Goal: Task Accomplishment & Management: Manage account settings

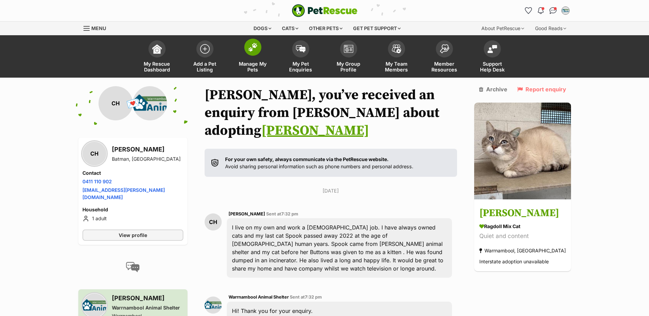
click at [251, 62] on span "Manage My Pets" at bounding box center [252, 67] width 31 height 12
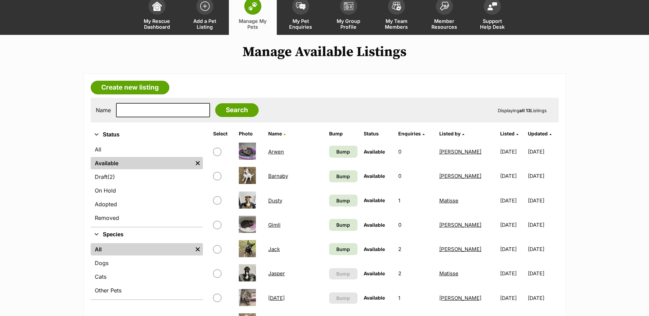
scroll to position [103, 0]
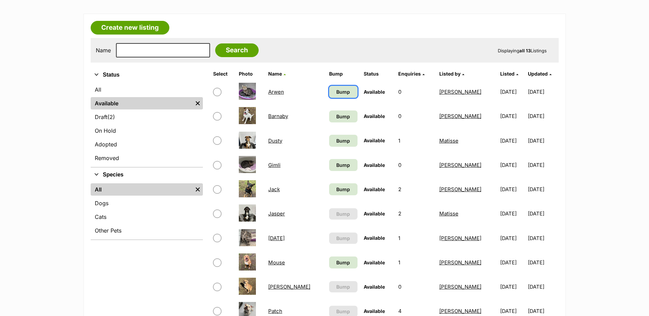
click at [336, 93] on span "Bump" at bounding box center [343, 91] width 14 height 7
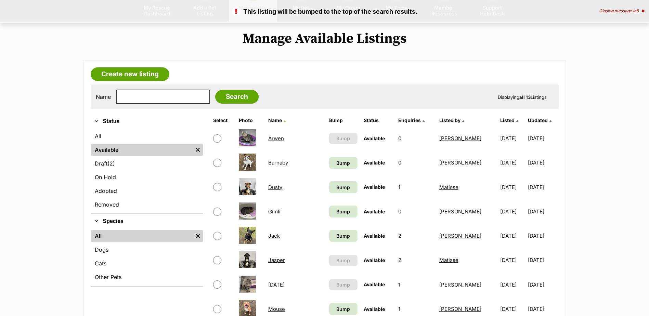
scroll to position [137, 0]
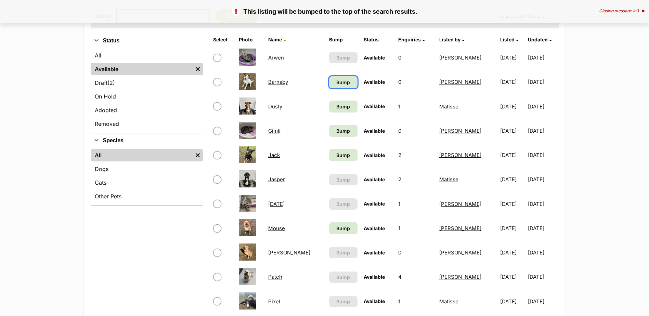
click at [336, 85] on span "Bump" at bounding box center [343, 82] width 14 height 7
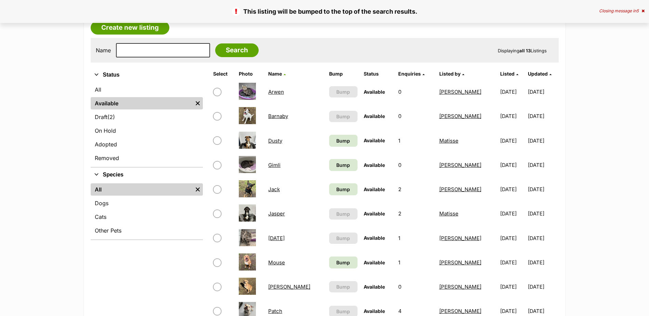
scroll to position [103, 0]
click at [336, 143] on span "Bump" at bounding box center [343, 140] width 14 height 7
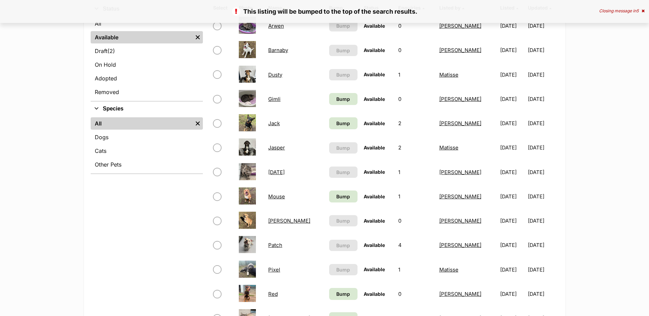
scroll to position [171, 0]
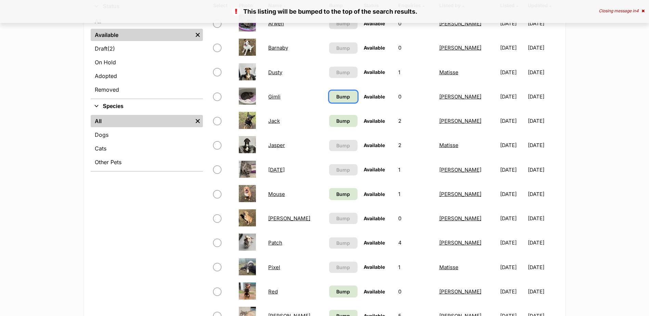
click at [336, 99] on span "Bump" at bounding box center [343, 96] width 14 height 7
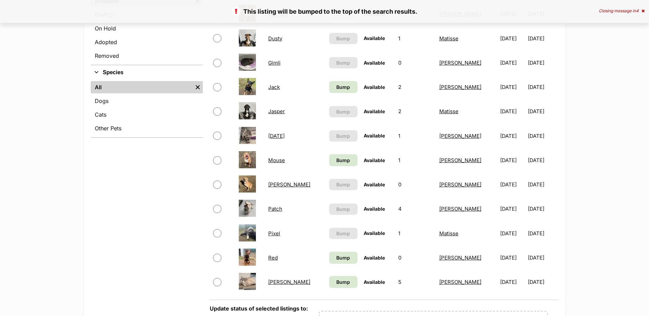
scroll to position [205, 0]
click at [217, 88] on input "checkbox" at bounding box center [217, 87] width 8 height 8
checkbox input "true"
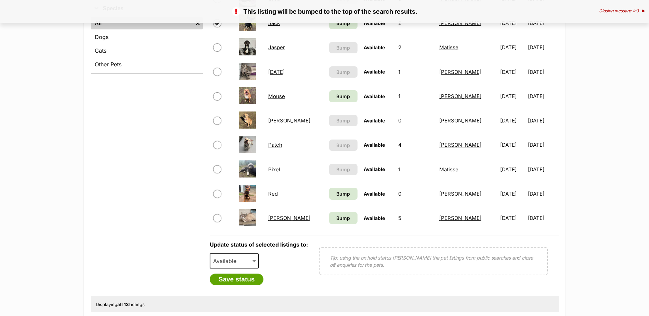
scroll to position [342, 0]
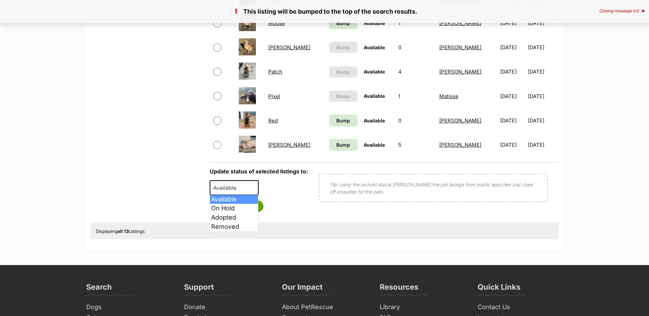
click at [237, 190] on span "Available" at bounding box center [226, 188] width 33 height 10
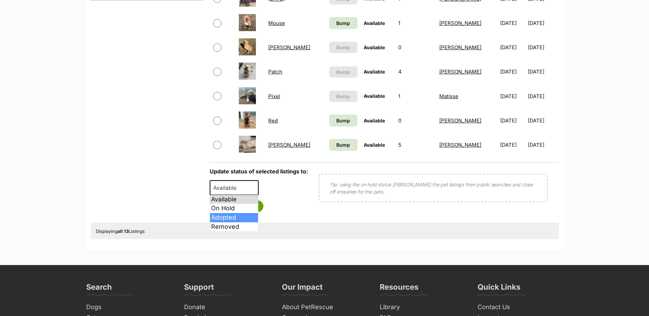
select select "rehomed"
click at [230, 209] on button "Save status" at bounding box center [237, 207] width 54 height 12
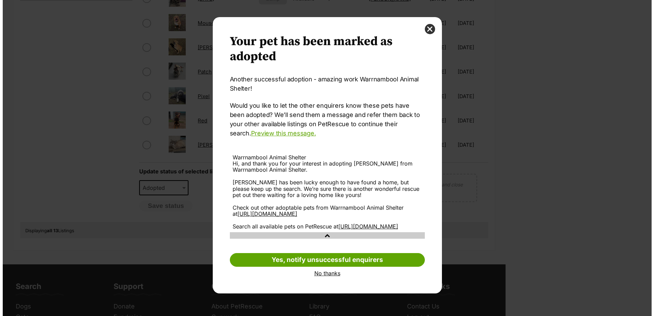
scroll to position [0, 0]
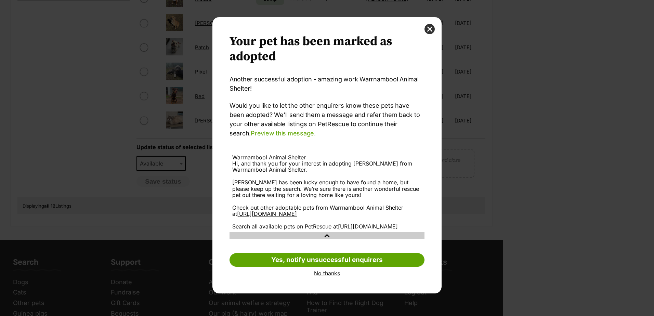
click at [326, 276] on link "No thanks" at bounding box center [327, 273] width 195 height 6
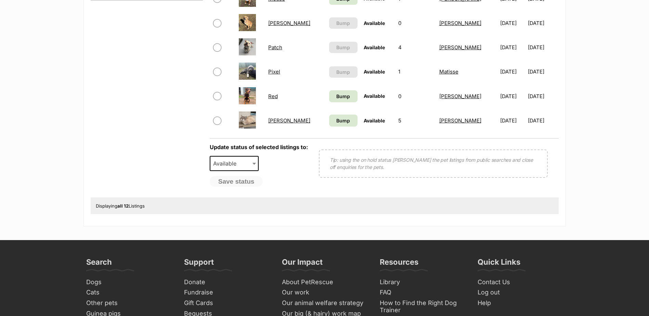
scroll to position [205, 0]
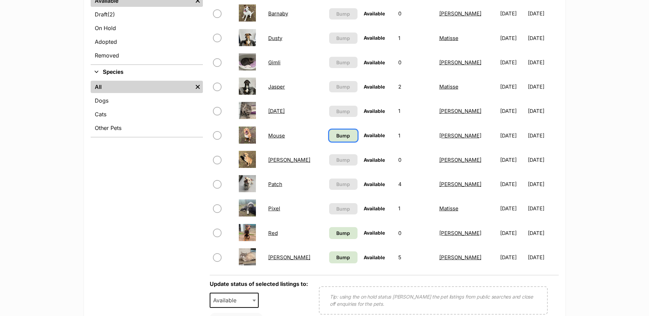
click at [336, 136] on span "Bump" at bounding box center [343, 135] width 14 height 7
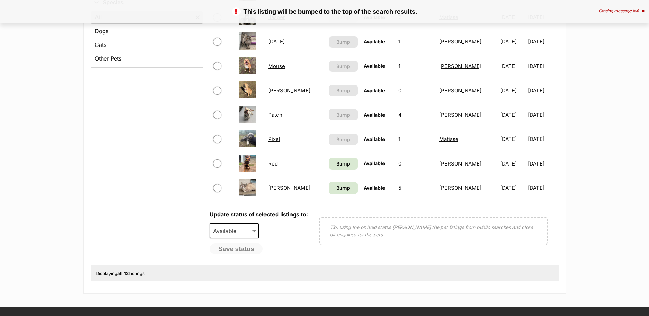
scroll to position [308, 0]
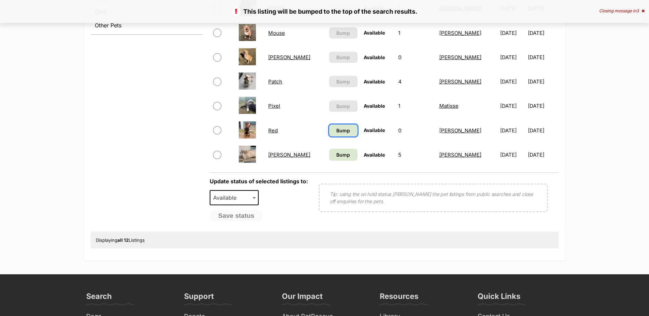
click at [336, 132] on span "Bump" at bounding box center [343, 130] width 14 height 7
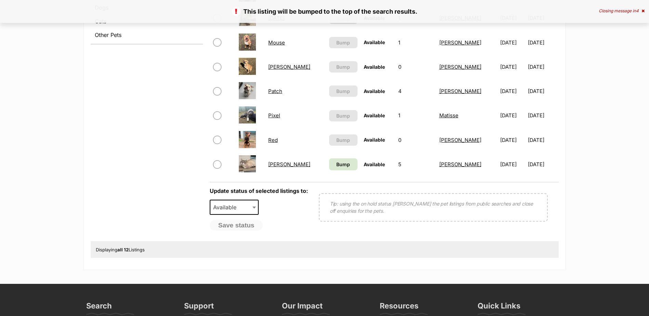
scroll to position [342, 0]
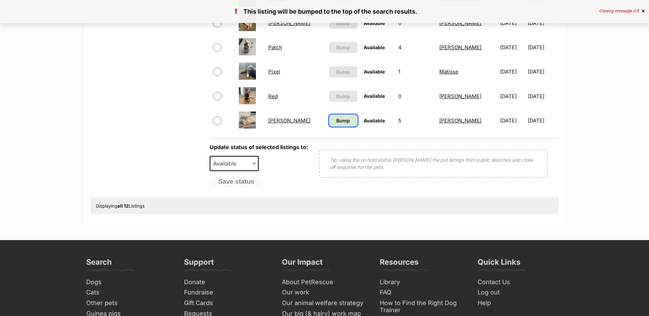
click at [336, 122] on span "Bump" at bounding box center [343, 120] width 14 height 7
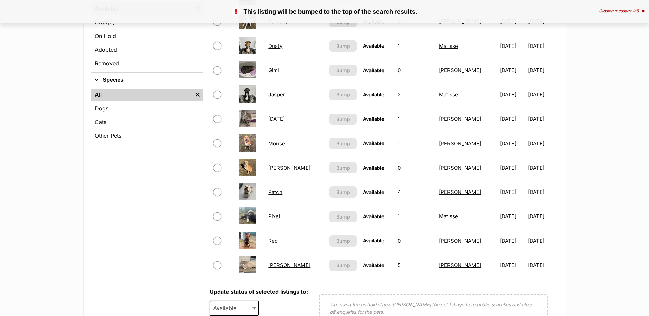
scroll to position [274, 0]
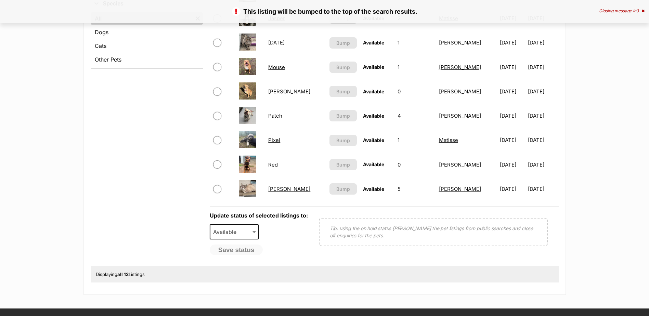
click at [217, 141] on input "checkbox" at bounding box center [217, 140] width 8 height 8
checkbox input "true"
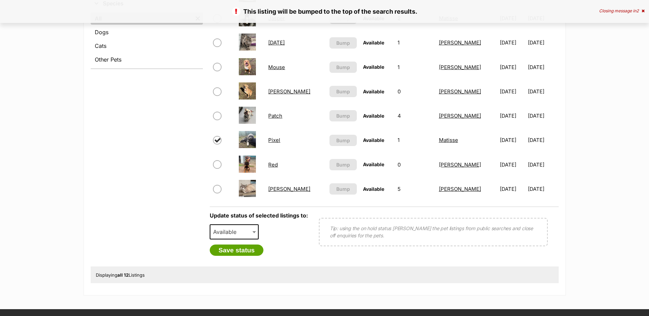
click at [235, 233] on span "Available" at bounding box center [226, 232] width 33 height 10
select select "on_hold"
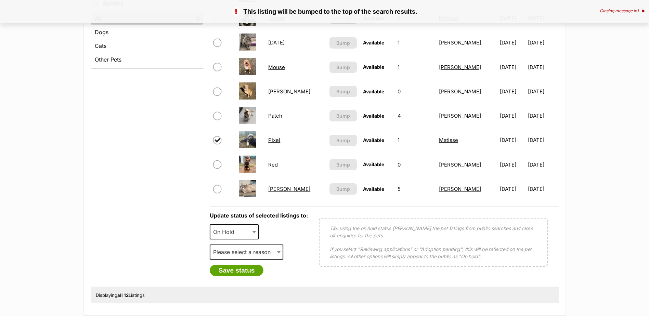
click at [236, 248] on span "Please select a reason" at bounding box center [243, 252] width 67 height 10
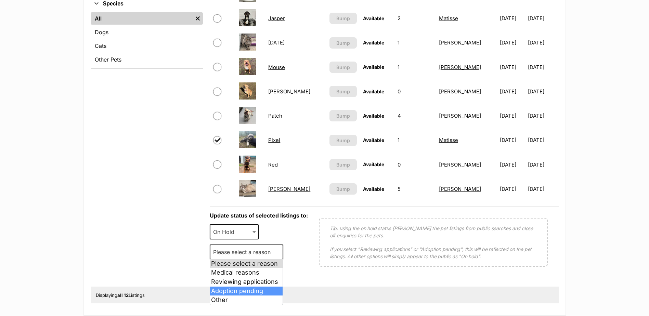
select select "adoption_pending"
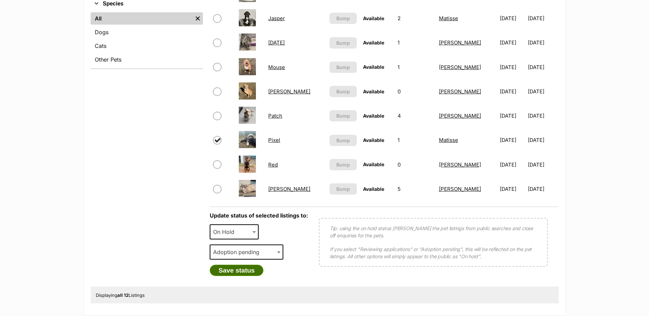
click at [240, 273] on button "Save status" at bounding box center [237, 271] width 54 height 12
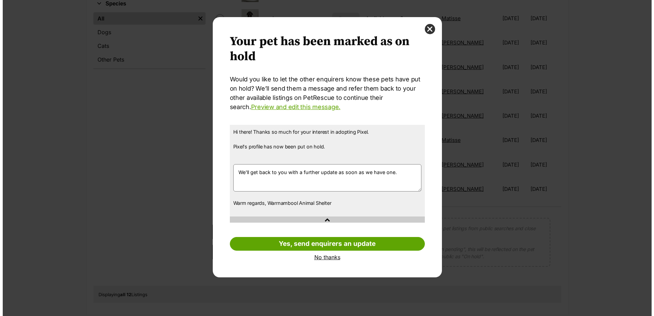
scroll to position [0, 0]
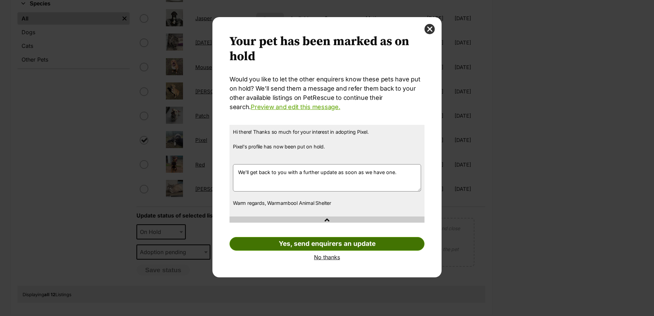
click at [289, 247] on link "Yes, send enquirers an update" at bounding box center [327, 244] width 195 height 14
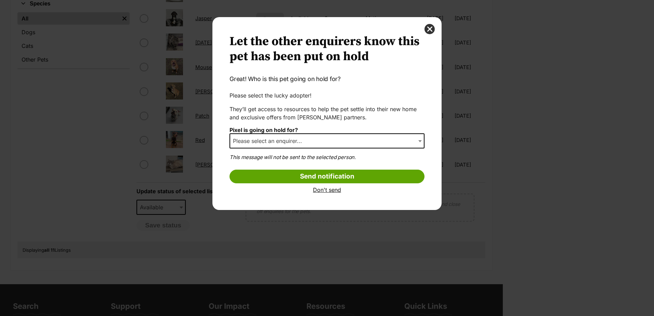
click at [250, 143] on span "Please select an enquirer..." at bounding box center [269, 141] width 79 height 10
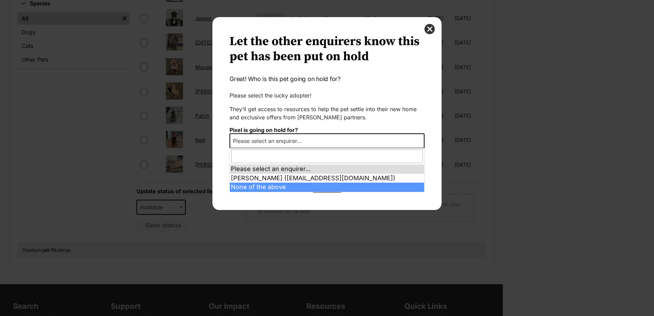
select select "other"
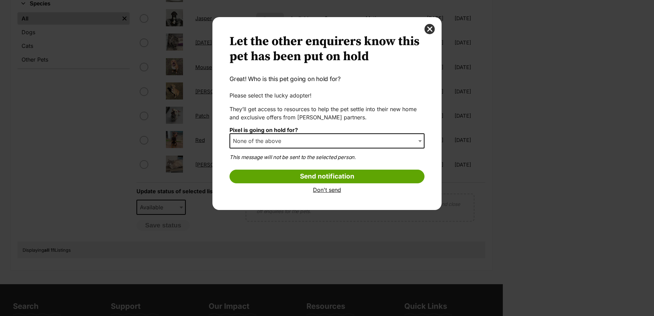
click at [321, 190] on link "Don't send" at bounding box center [327, 190] width 195 height 6
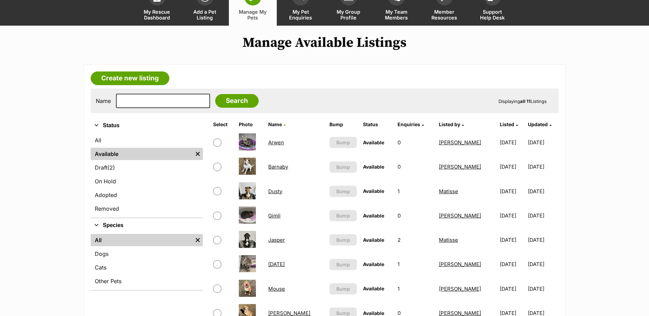
scroll to position [137, 0]
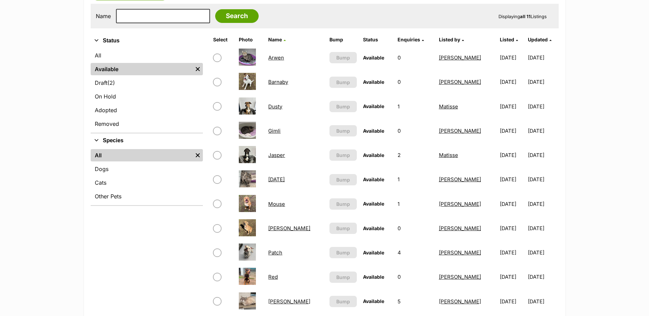
click at [216, 155] on input "checkbox" at bounding box center [217, 155] width 8 height 8
checkbox input "true"
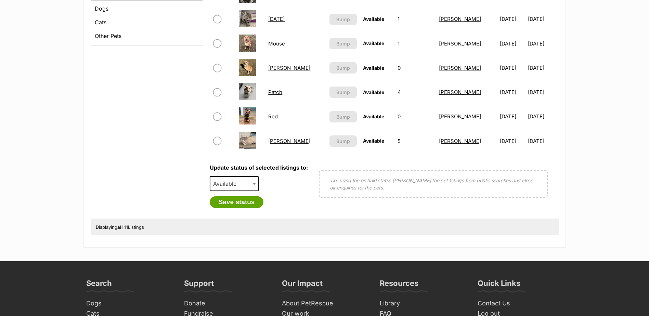
scroll to position [308, 0]
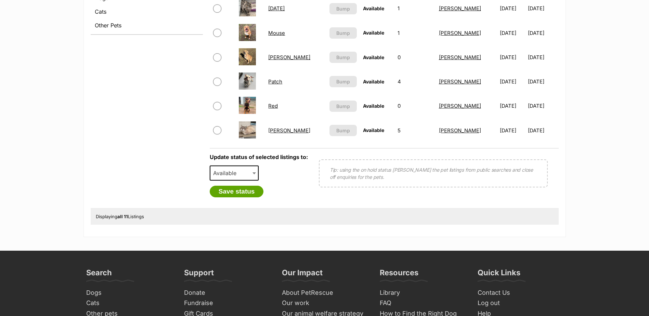
click at [236, 172] on span "Available" at bounding box center [226, 173] width 33 height 10
select select "on_hold"
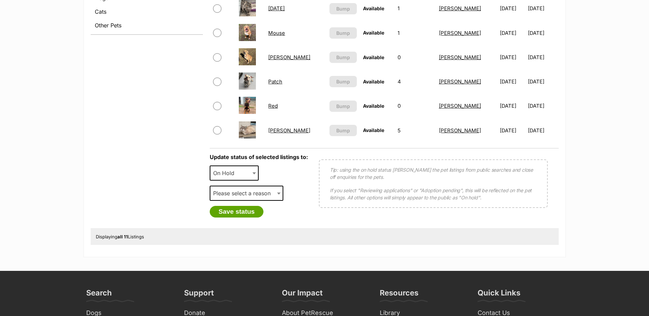
click at [238, 191] on span "Please select a reason" at bounding box center [243, 194] width 67 height 10
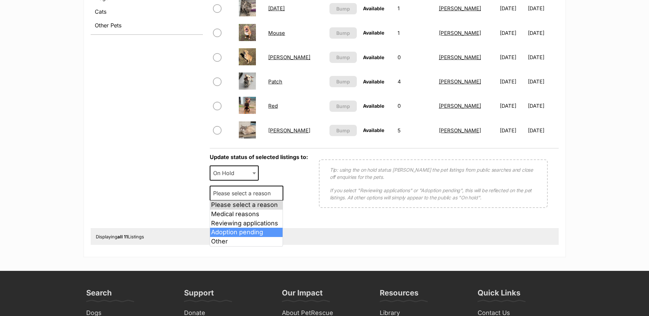
select select "adoption_pending"
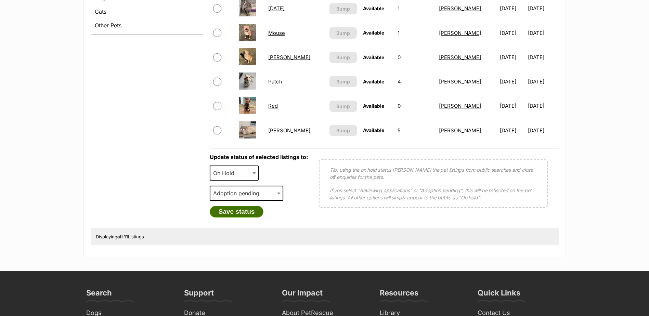
click at [239, 211] on button "Save status" at bounding box center [237, 212] width 54 height 12
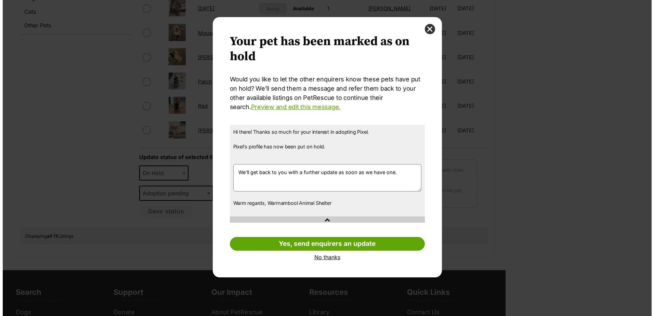
scroll to position [0, 0]
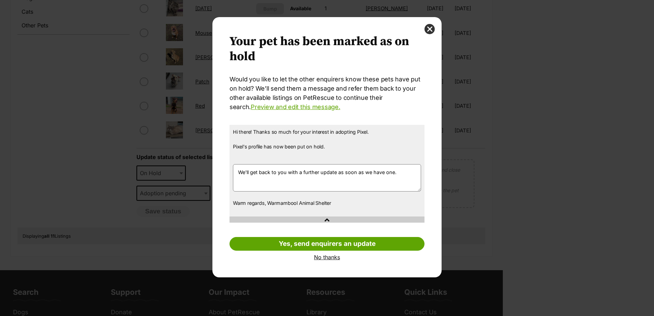
click at [333, 259] on link "No thanks" at bounding box center [327, 257] width 195 height 6
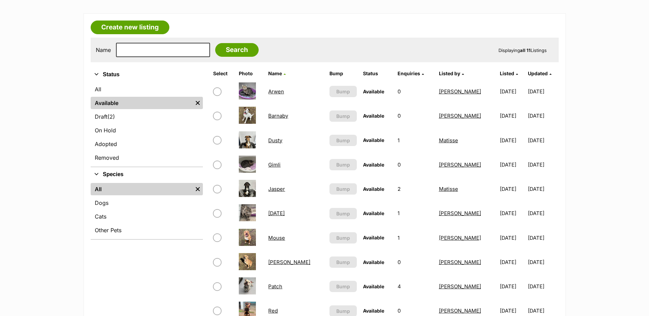
scroll to position [103, 0]
